Goal: Browse casually: Explore the website without a specific task or goal

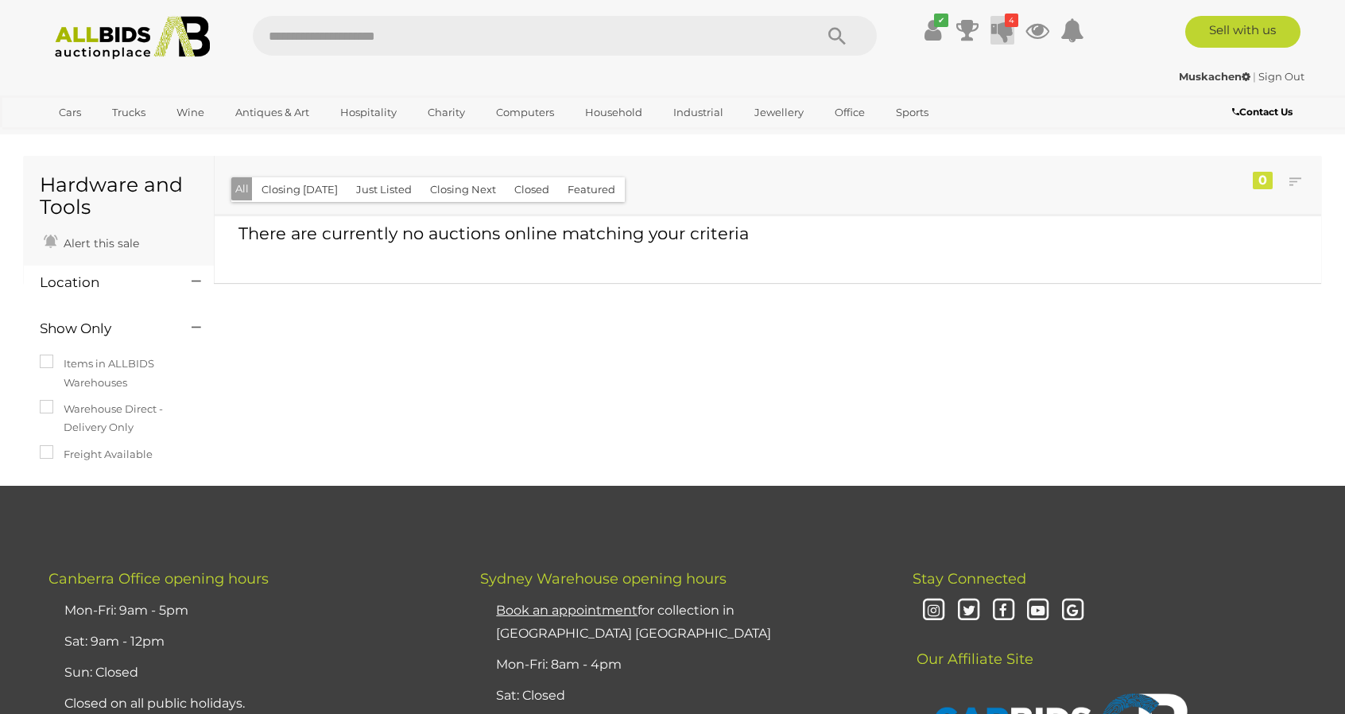
click at [1000, 25] on icon at bounding box center [1002, 30] width 22 height 29
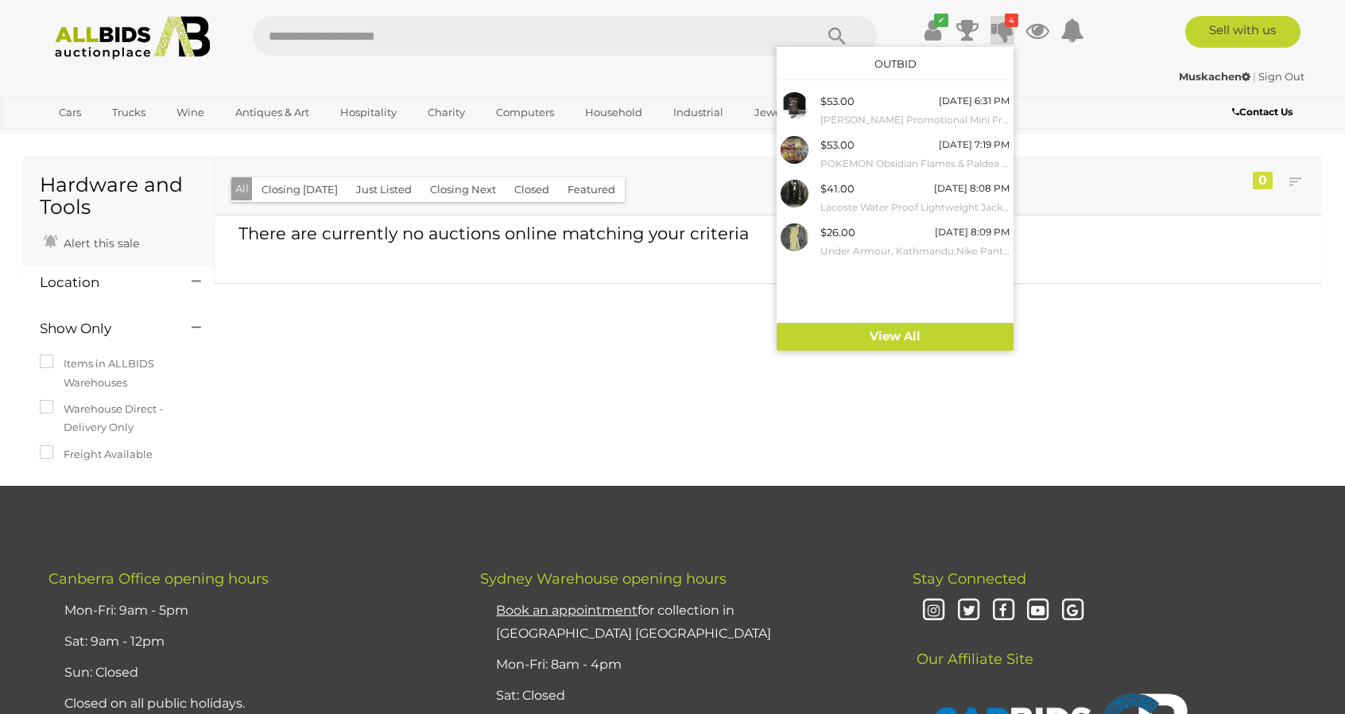
click at [103, 29] on img at bounding box center [132, 38] width 172 height 44
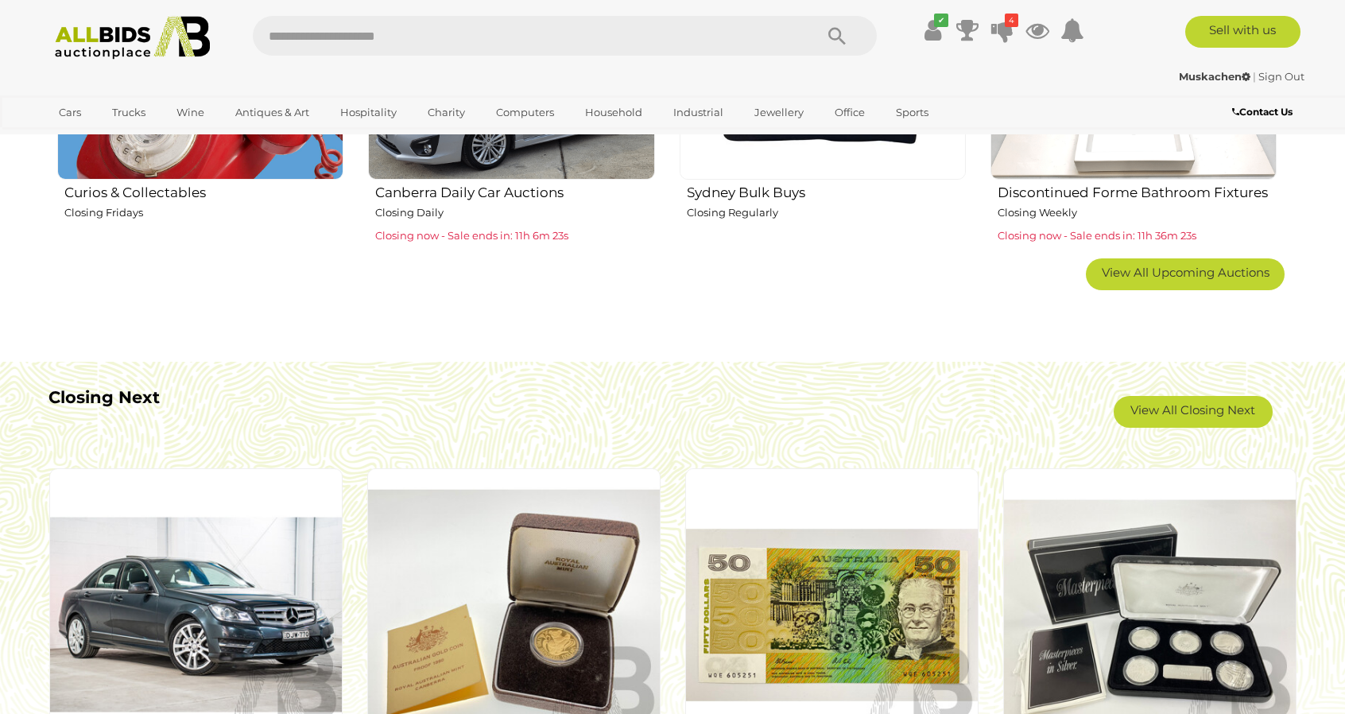
scroll to position [954, 0]
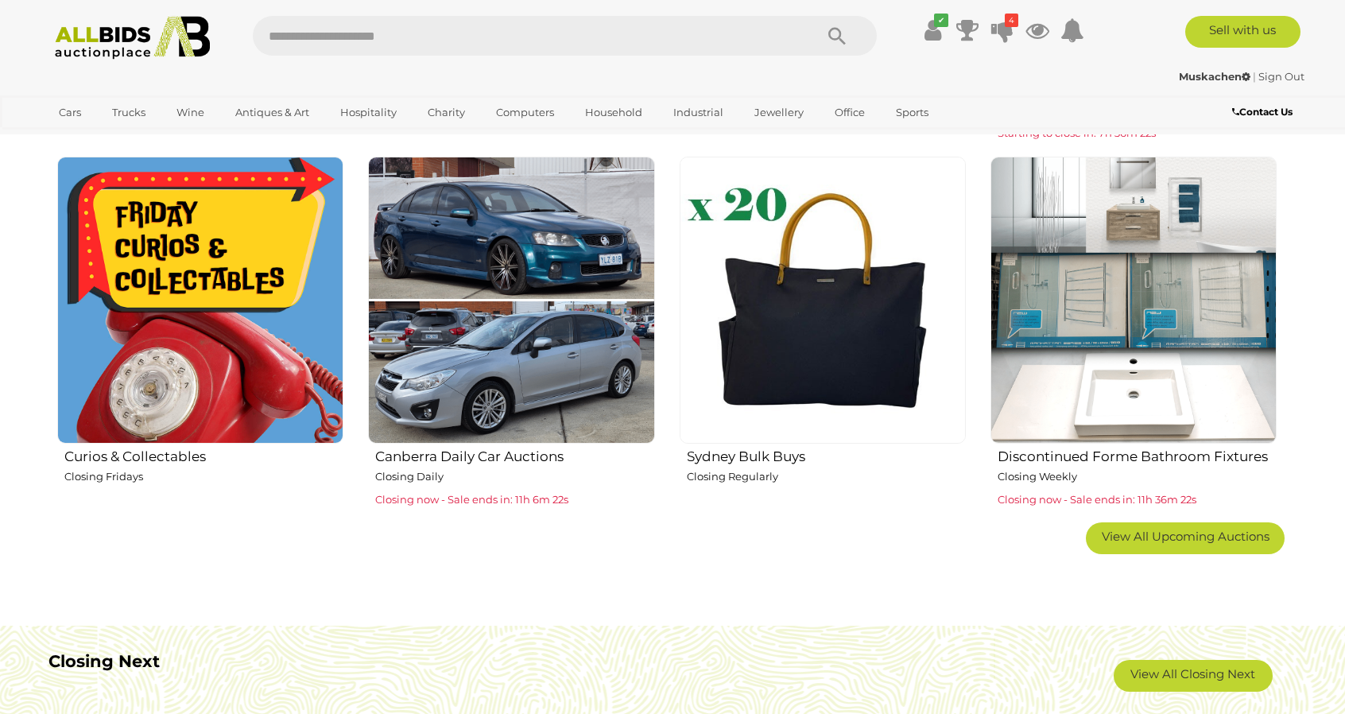
click at [832, 315] on img at bounding box center [822, 300] width 286 height 286
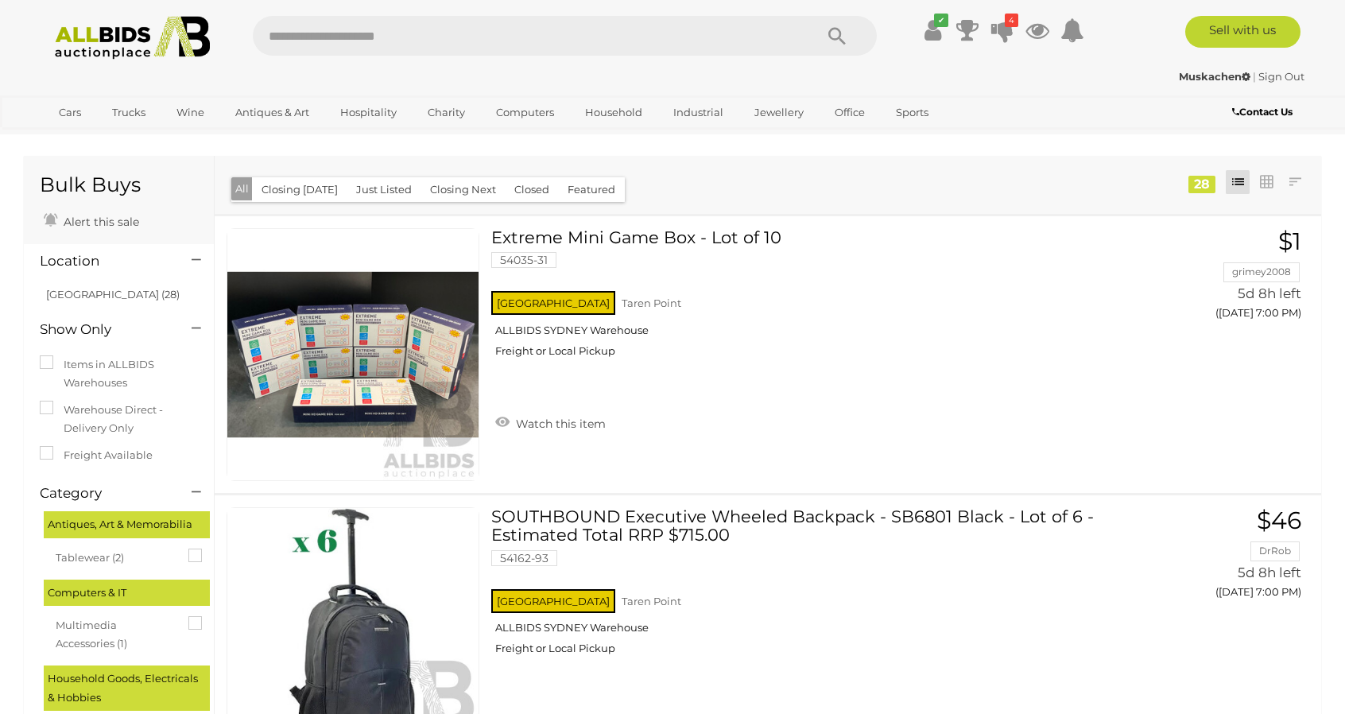
drag, startPoint x: 63, startPoint y: 29, endPoint x: 86, endPoint y: 37, distance: 24.4
click at [63, 29] on img at bounding box center [132, 38] width 172 height 44
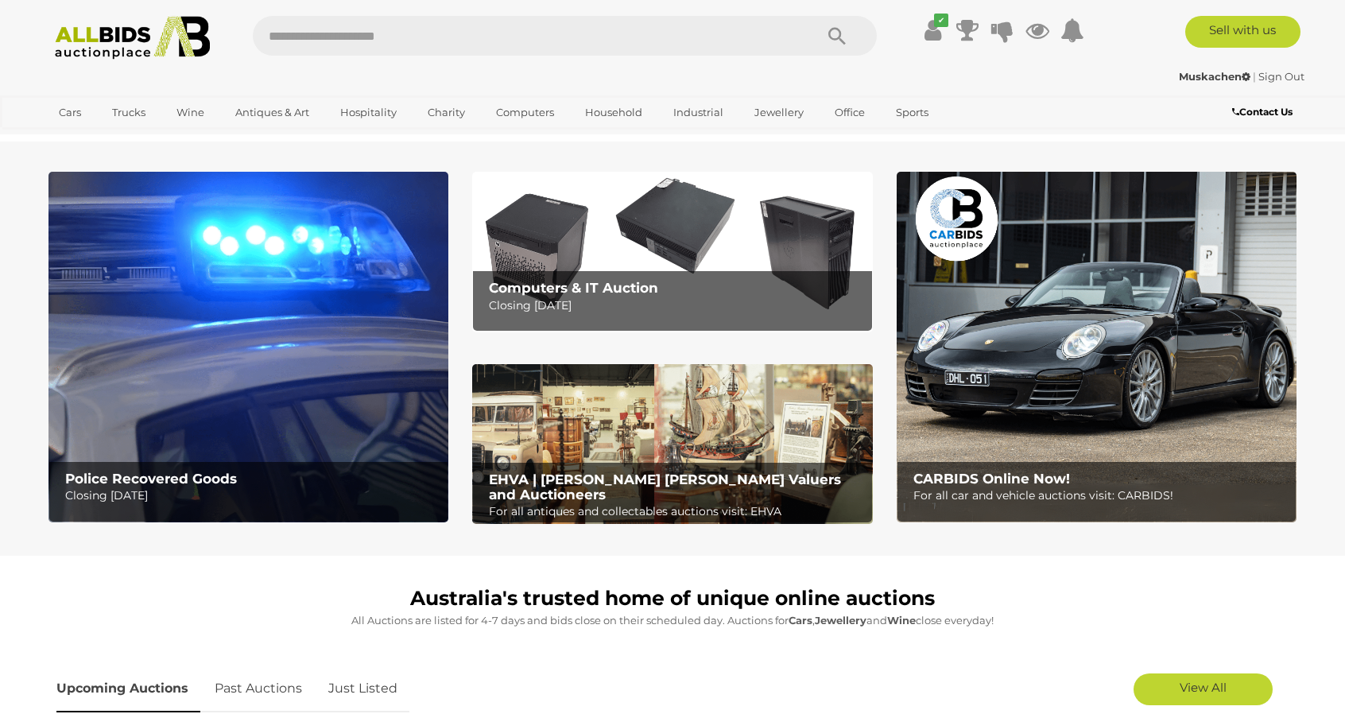
click at [277, 300] on img at bounding box center [248, 347] width 400 height 350
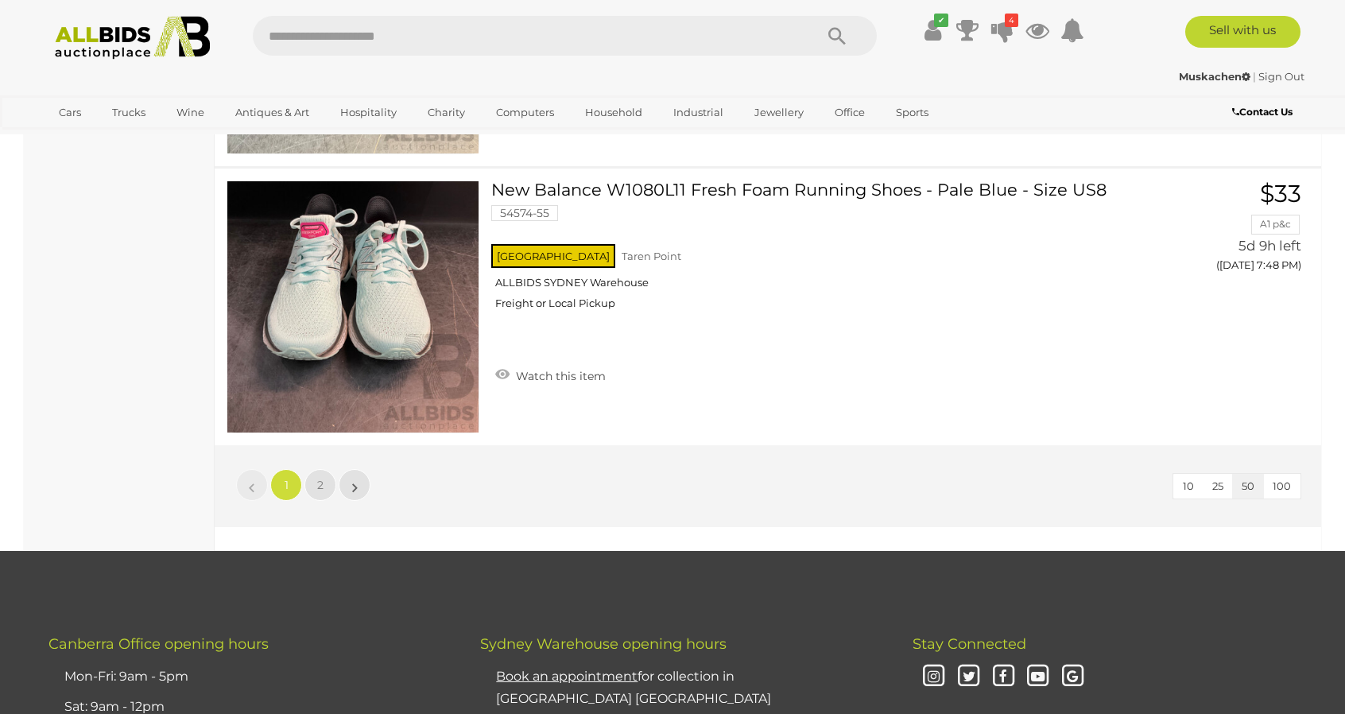
scroll to position [13859, 0]
